Goal: Check status: Check status

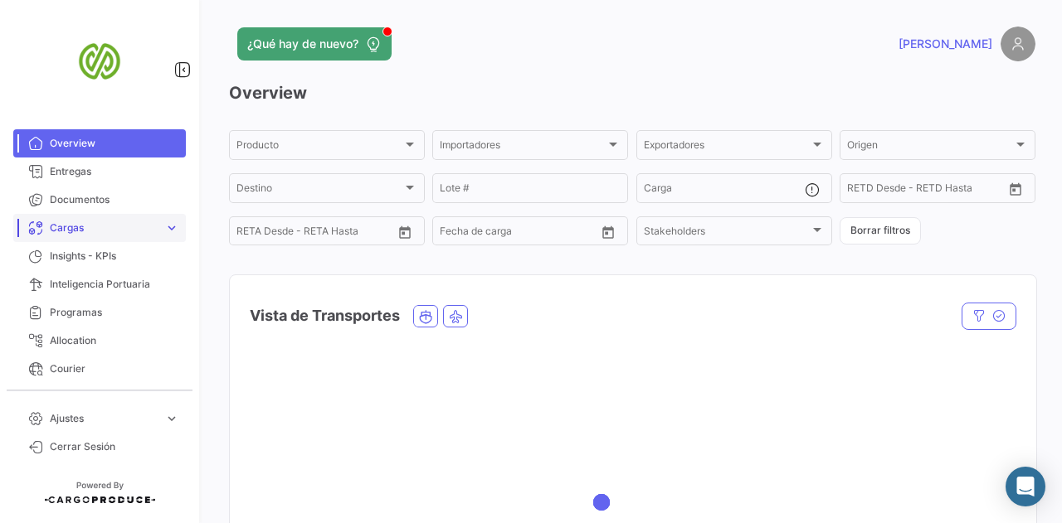
click at [66, 219] on link "Cargas expand_more" at bounding box center [99, 228] width 173 height 28
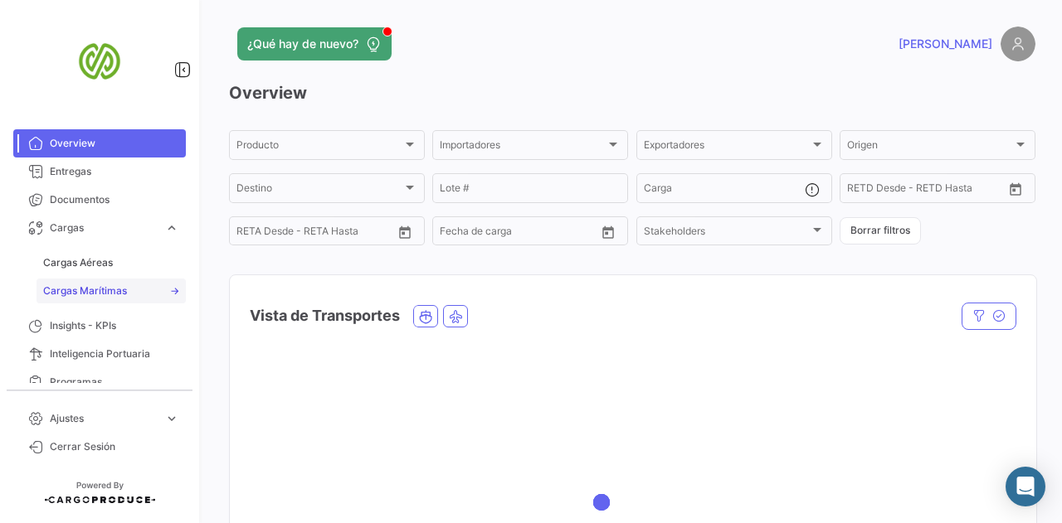
click at [87, 281] on link "Cargas Marítimas" at bounding box center [110, 291] width 149 height 25
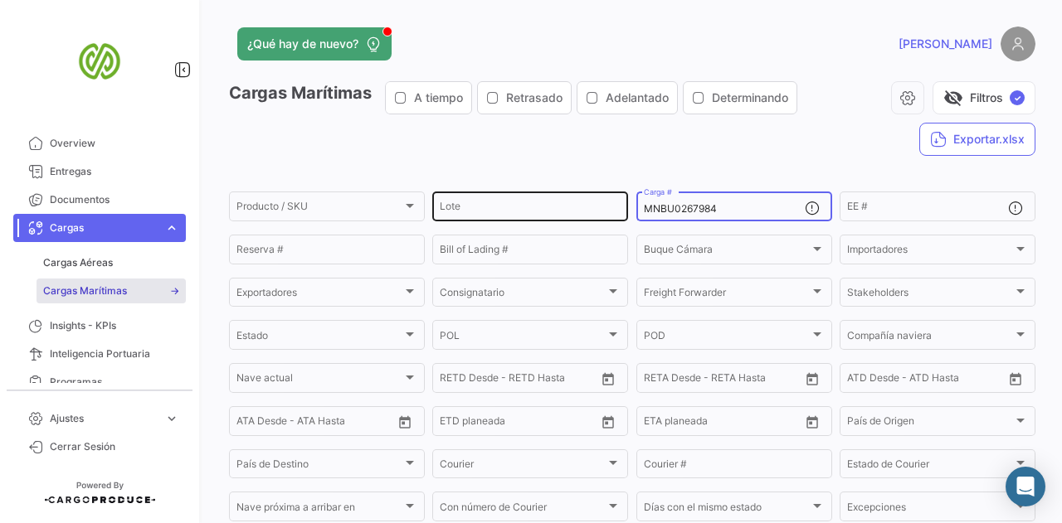
drag, startPoint x: 723, startPoint y: 204, endPoint x: 604, endPoint y: 212, distance: 119.7
click at [0, 0] on div "Producto / SKU Producto / SKU Lote MNBU0267984 Carga # EE # Reserva # Bill of L…" at bounding box center [0, 0] width 0 height 0
paste input "3961601"
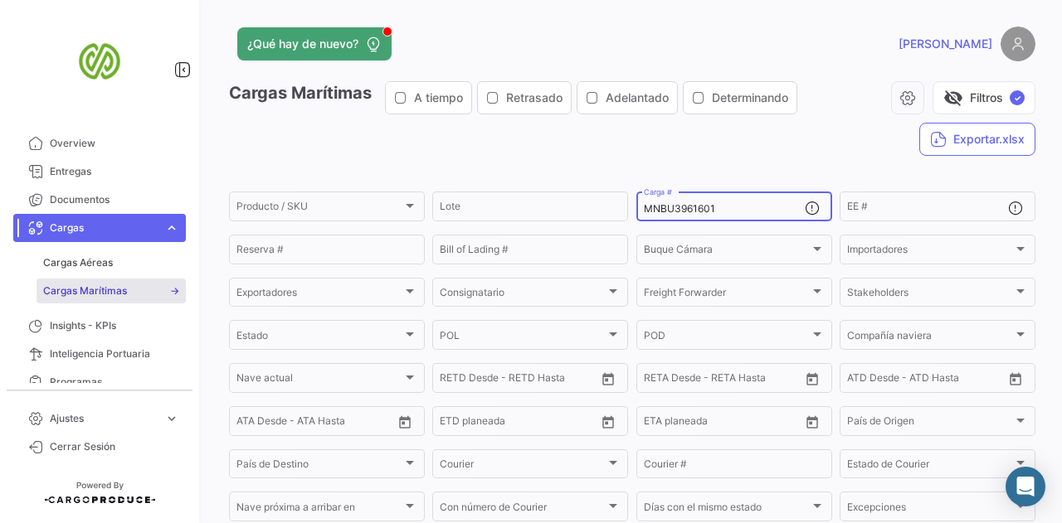
click at [650, 129] on div "Cargas Marítimas A tiempo Retrasado Adelantado Determinando visibility_off Filt…" at bounding box center [632, 125] width 806 height 88
drag, startPoint x: 742, startPoint y: 214, endPoint x: 501, endPoint y: 240, distance: 241.9
click at [0, 0] on div "Producto / SKU Producto / SKU Lote MNBU3961601 Carga # EE # Reserva # Bill of L…" at bounding box center [0, 0] width 0 height 0
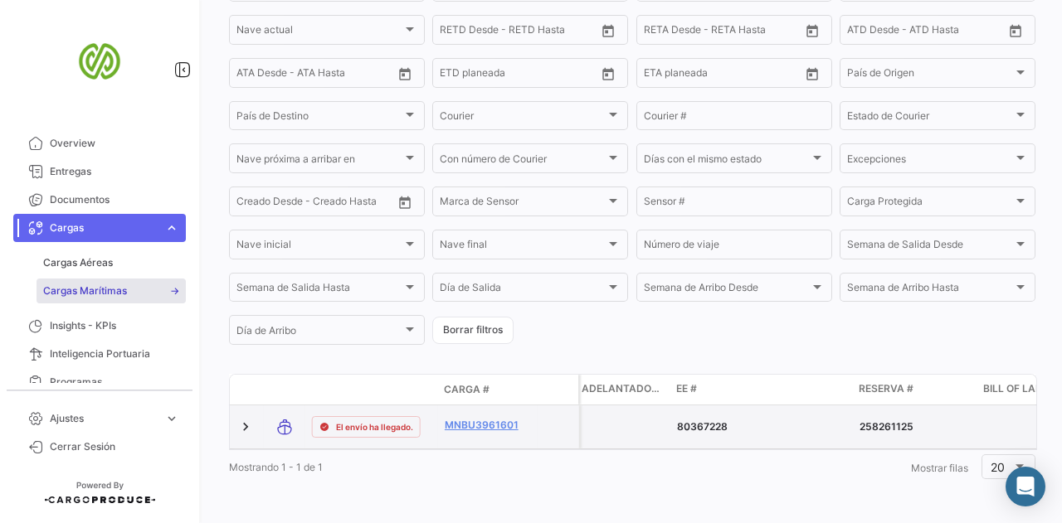
click at [700, 420] on p "80367228" at bounding box center [761, 427] width 169 height 15
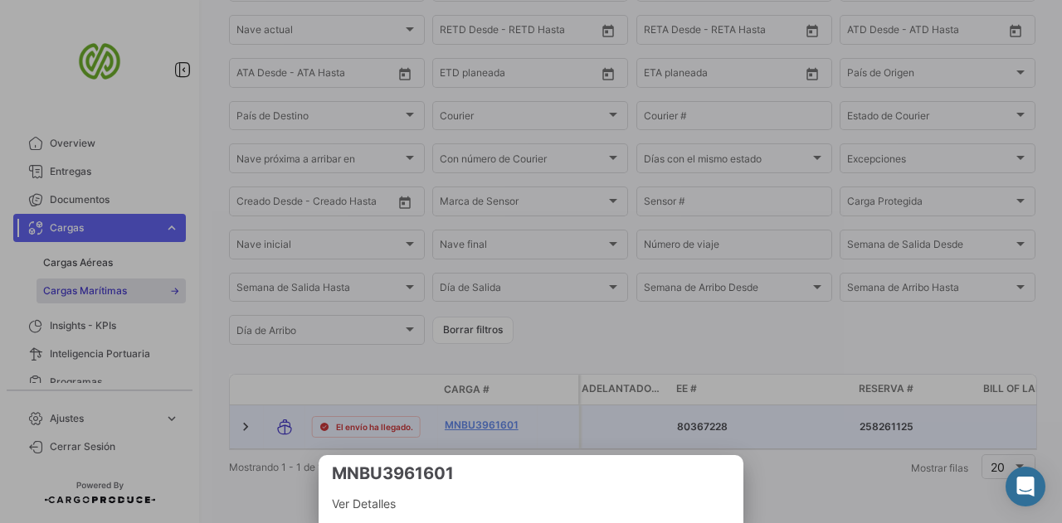
click at [700, 416] on div at bounding box center [531, 261] width 1062 height 523
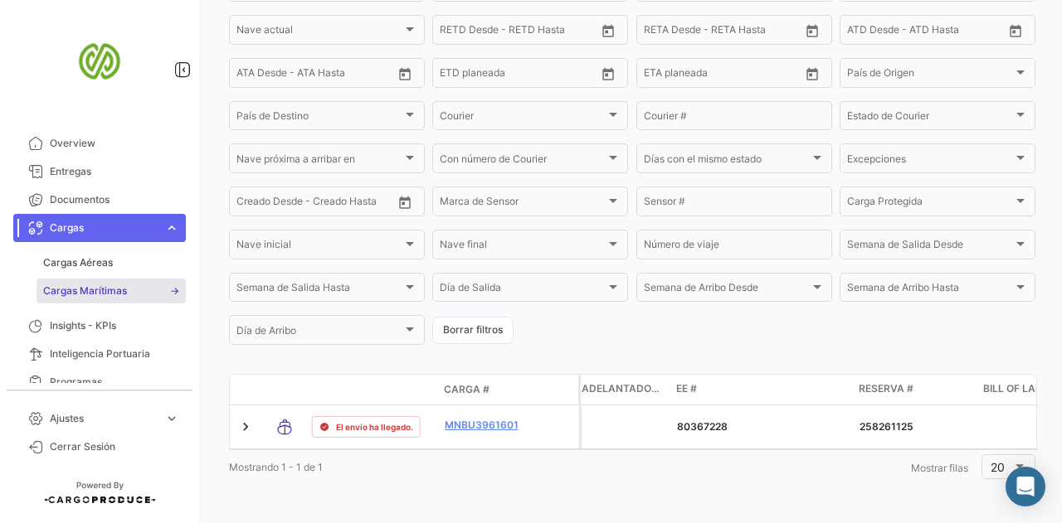
scroll to position [0, 0]
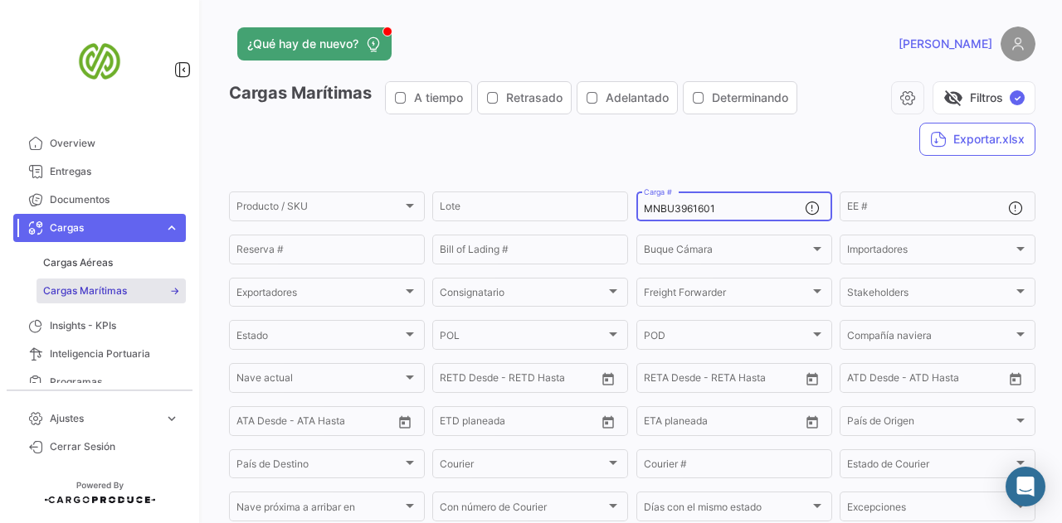
drag, startPoint x: 733, startPoint y: 204, endPoint x: 492, endPoint y: 186, distance: 242.1
click at [492, 186] on app-list-header "Cargas Marítimas A tiempo Retrasado Adelantado Determinando visibility_off Filt…" at bounding box center [632, 388] width 806 height 615
paste input "454150"
type input "MNBU3454150"
click at [599, 129] on div "Cargas Marítimas A tiempo Retrasado Adelantado Determinando visibility_off Filt…" at bounding box center [632, 125] width 806 height 88
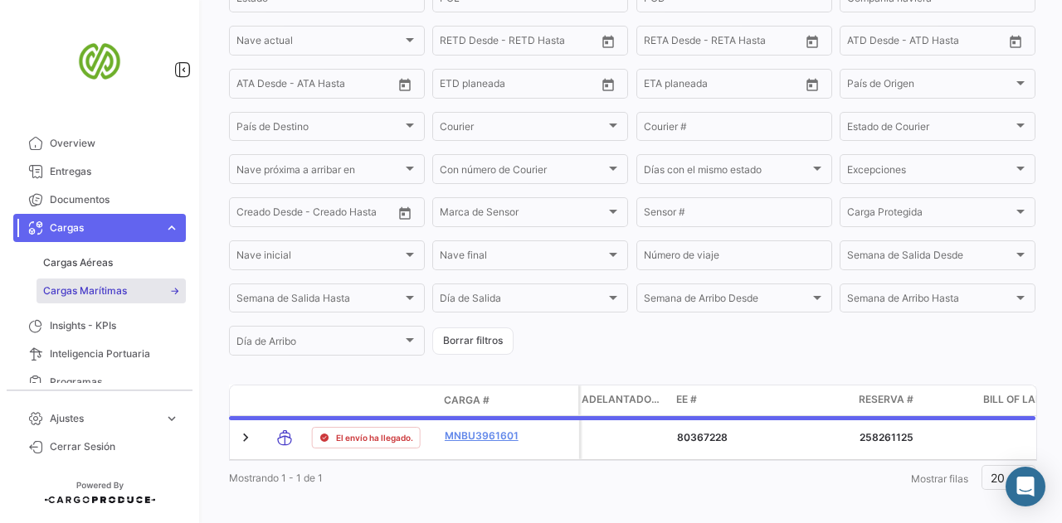
scroll to position [367, 0]
